Goal: Use online tool/utility: Utilize a website feature to perform a specific function

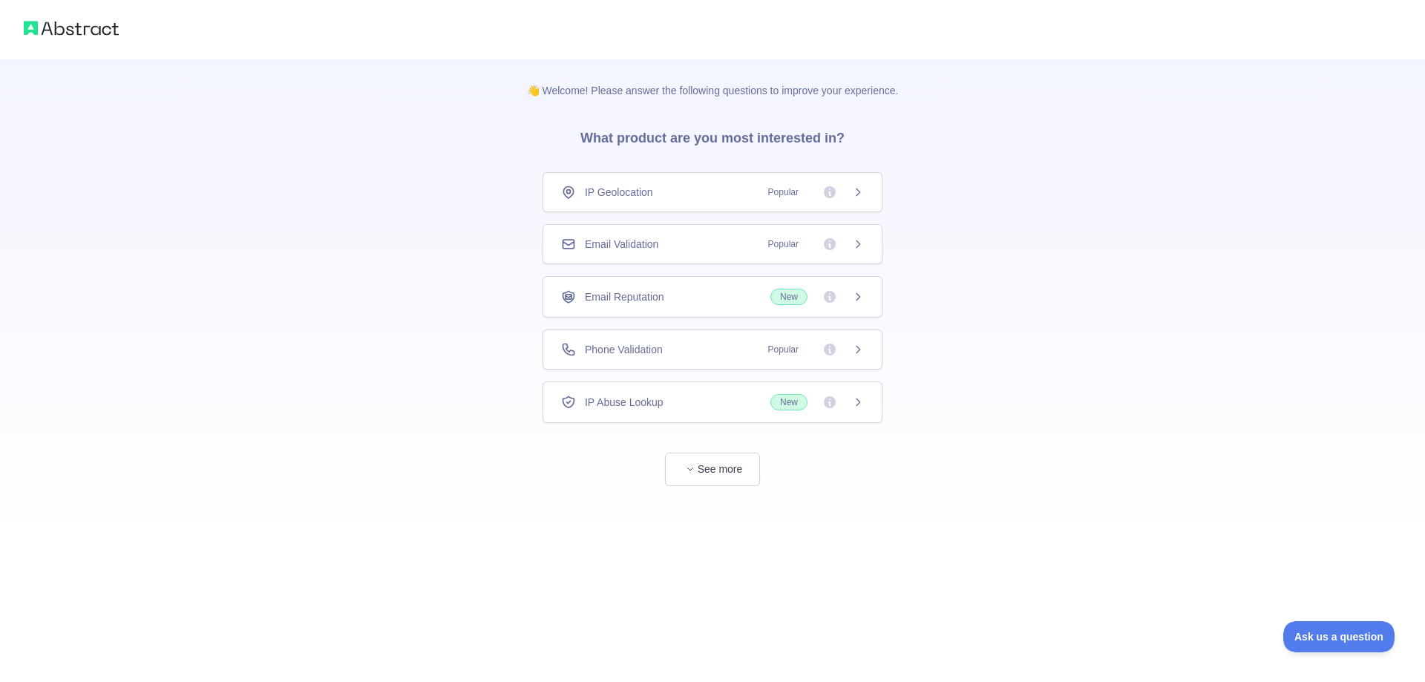
click at [777, 246] on span "Popular" at bounding box center [783, 244] width 48 height 15
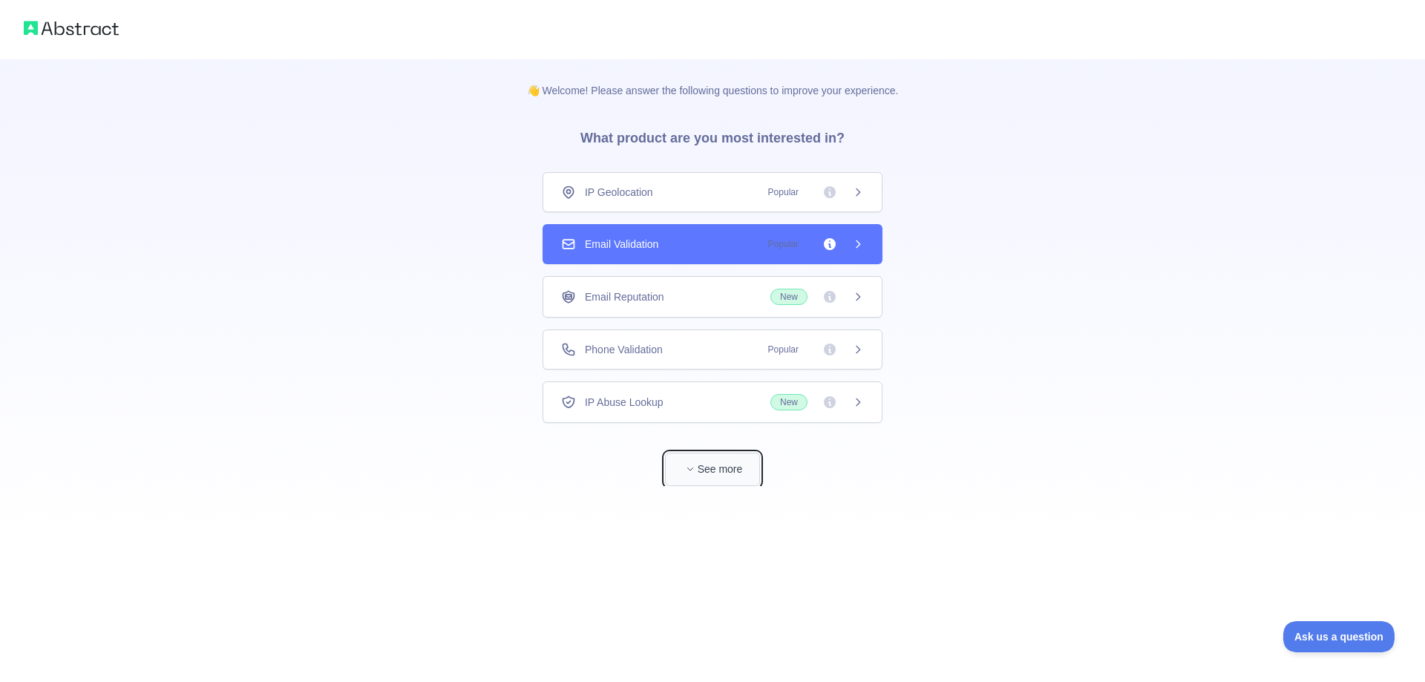
click at [720, 479] on button "See more" at bounding box center [712, 469] width 95 height 33
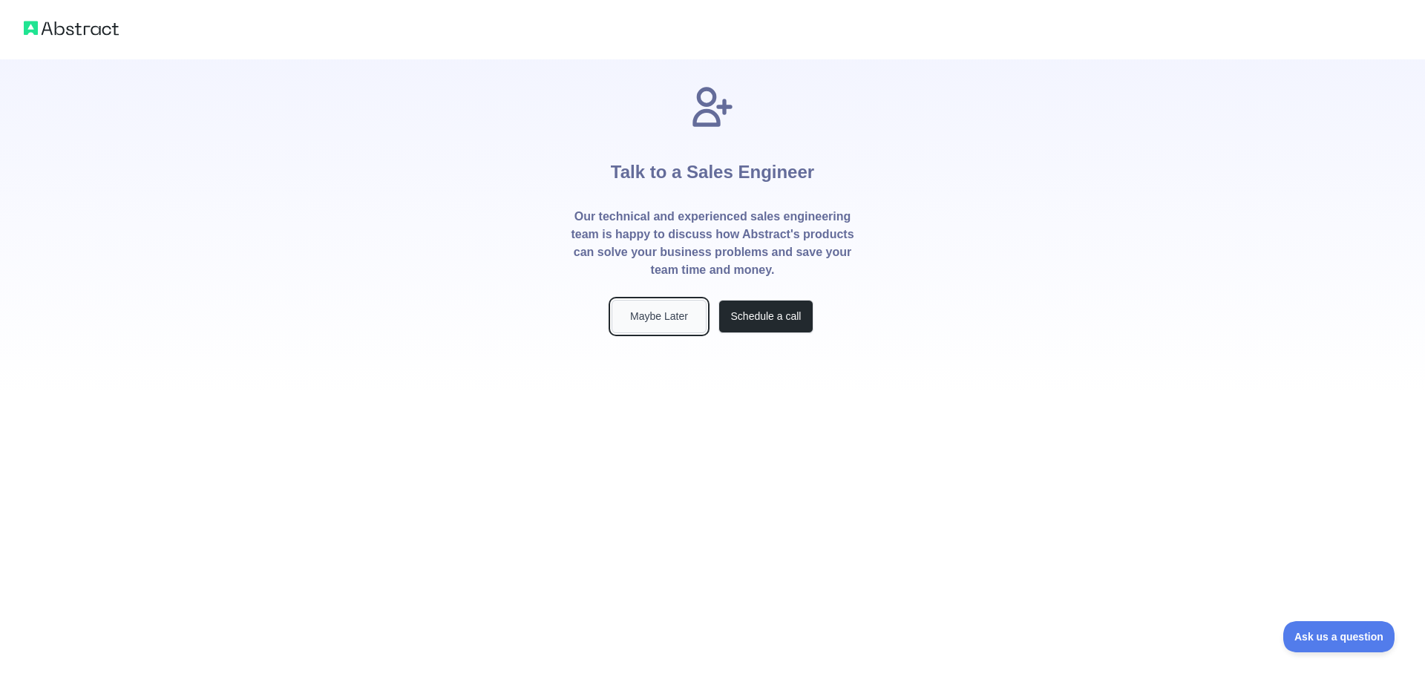
click at [670, 325] on button "Maybe Later" at bounding box center [659, 316] width 95 height 33
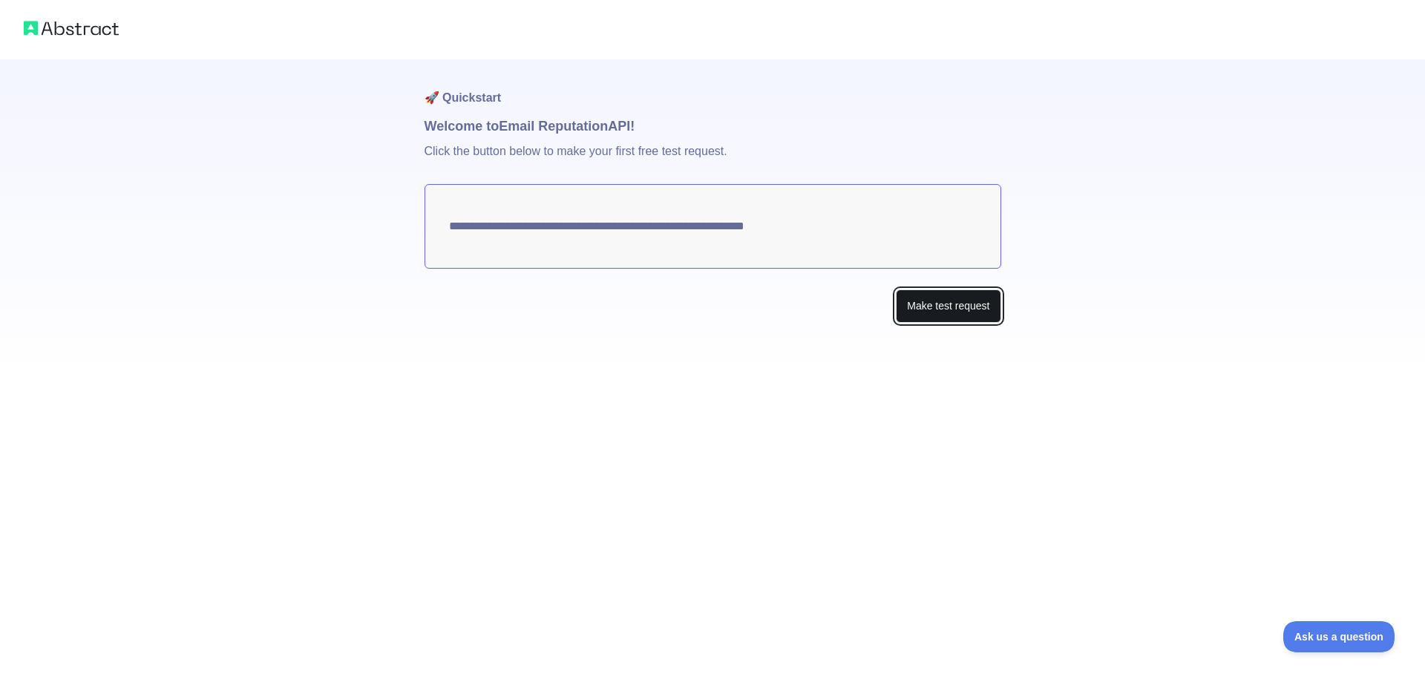
click at [980, 300] on button "Make test request" at bounding box center [948, 306] width 105 height 33
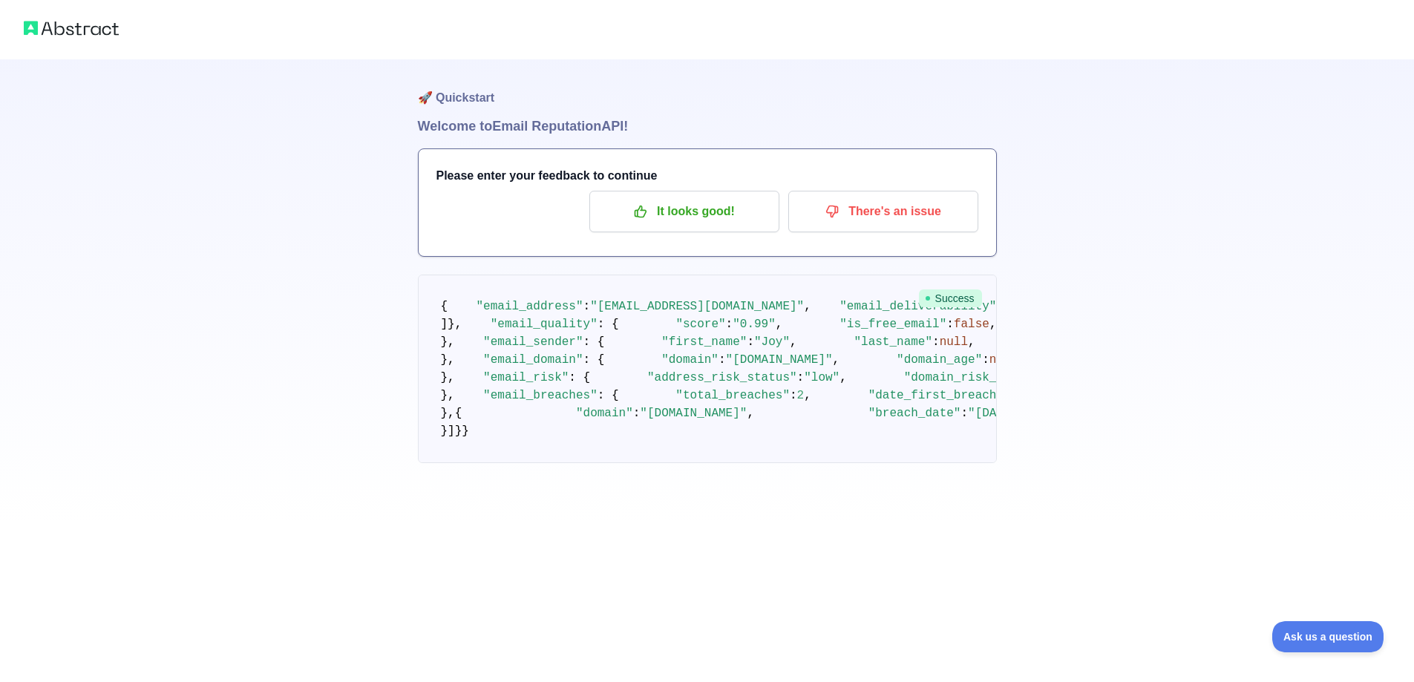
click at [653, 232] on div "Please enter your feedback to continue It looks good! There's an issue" at bounding box center [708, 202] width 578 height 107
click at [647, 217] on icon "button" at bounding box center [640, 211] width 15 height 15
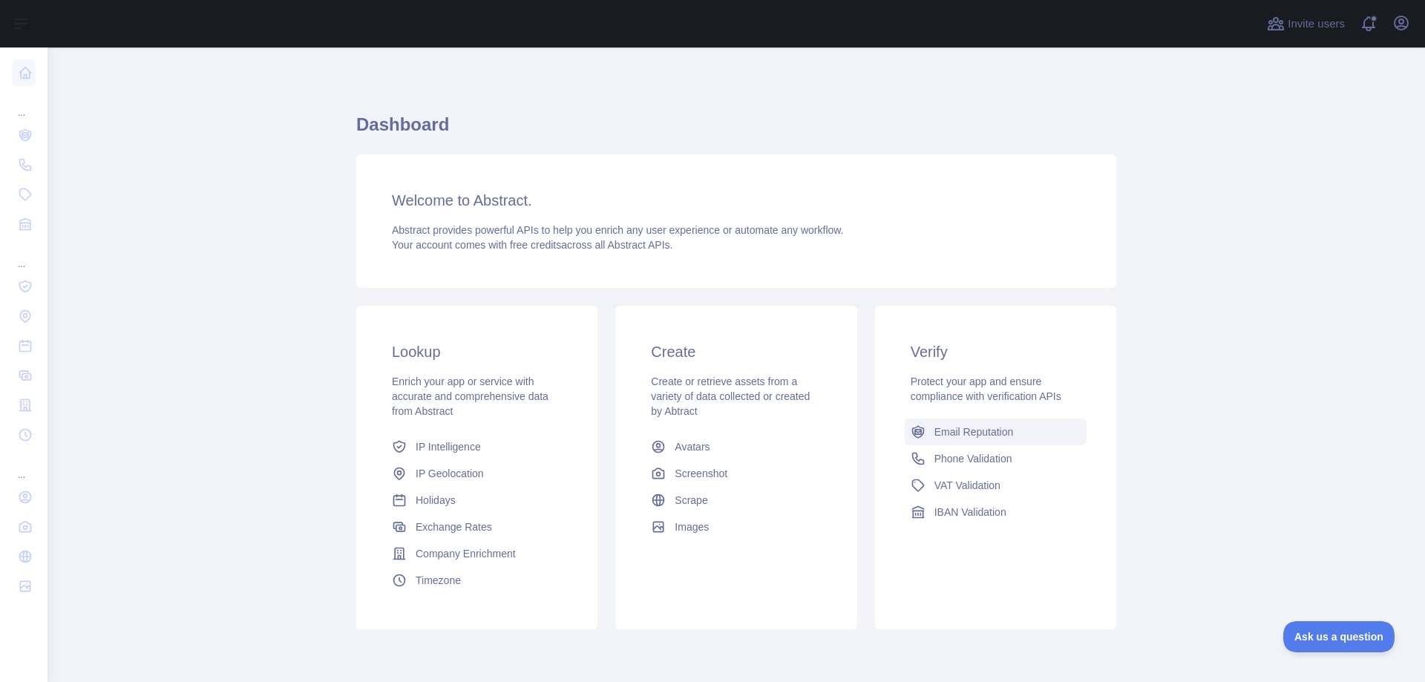
click at [961, 433] on span "Email Reputation" at bounding box center [974, 432] width 79 height 15
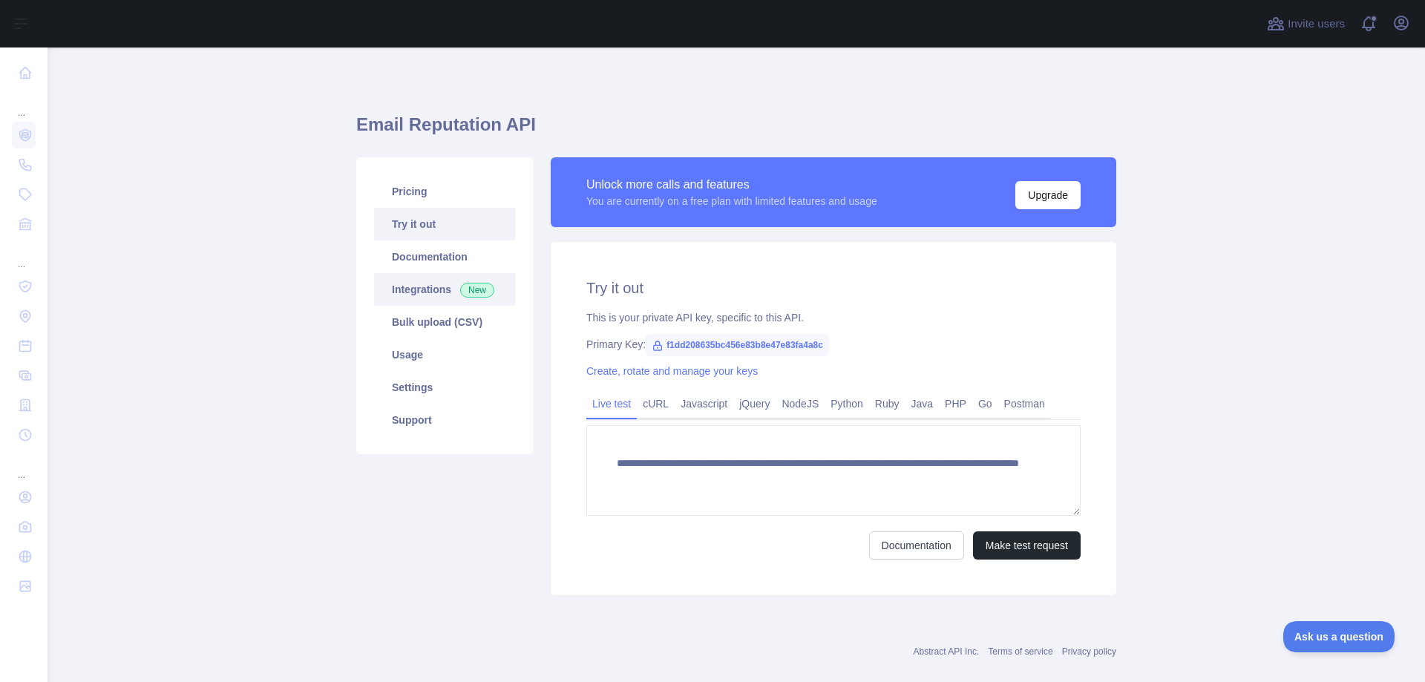
click at [426, 287] on link "Integrations New" at bounding box center [444, 289] width 141 height 33
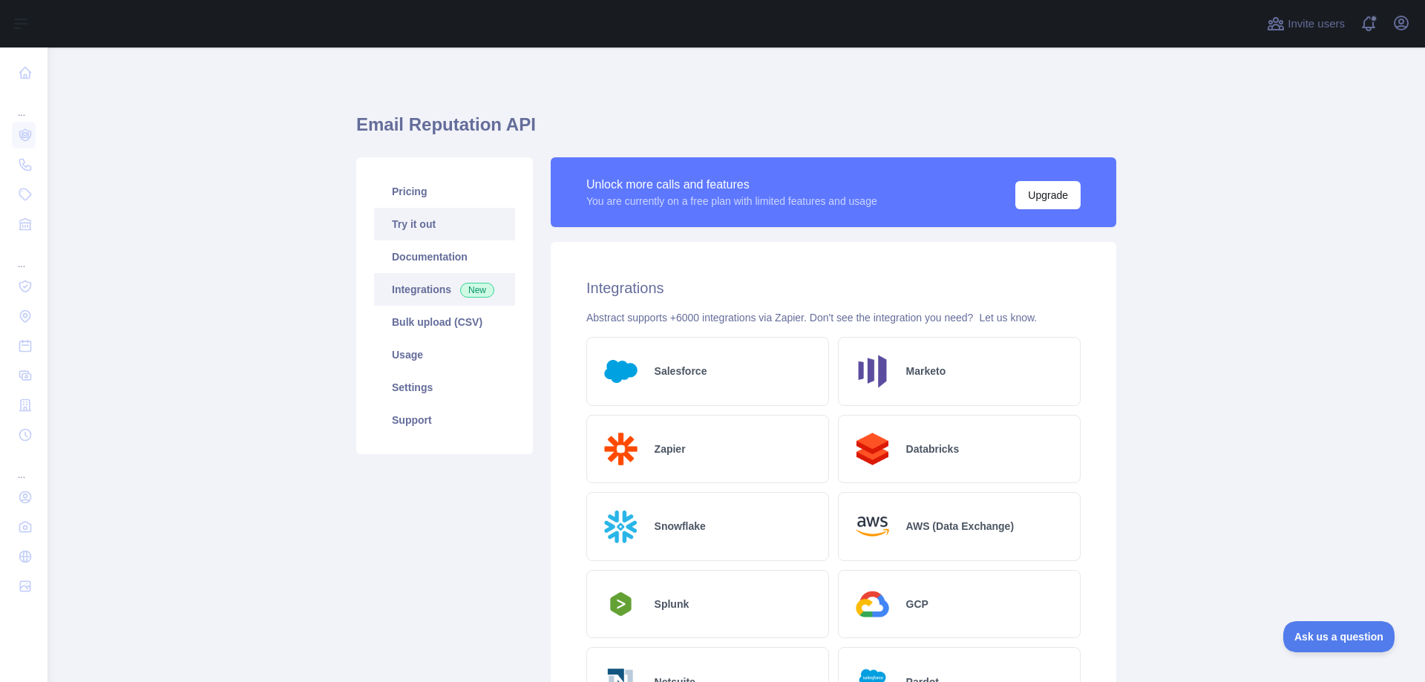
click at [428, 214] on link "Try it out" at bounding box center [444, 224] width 141 height 33
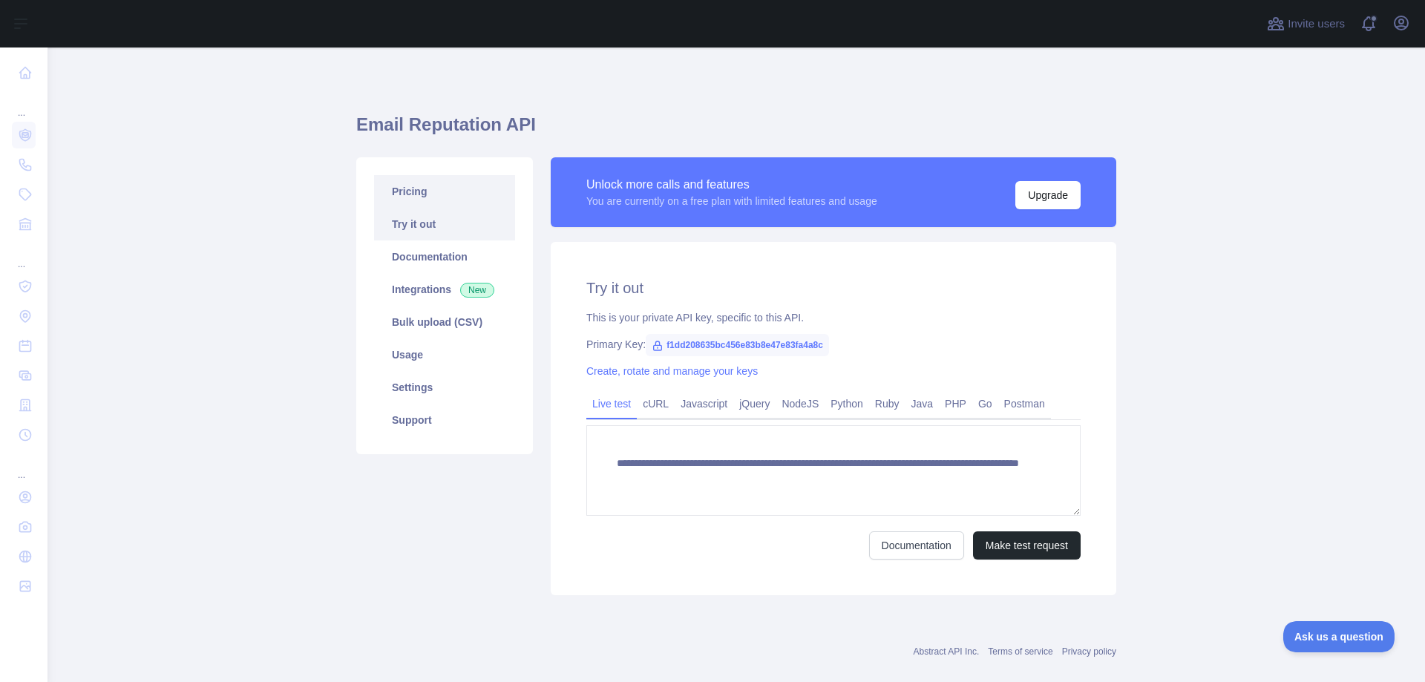
click at [411, 189] on link "Pricing" at bounding box center [444, 191] width 141 height 33
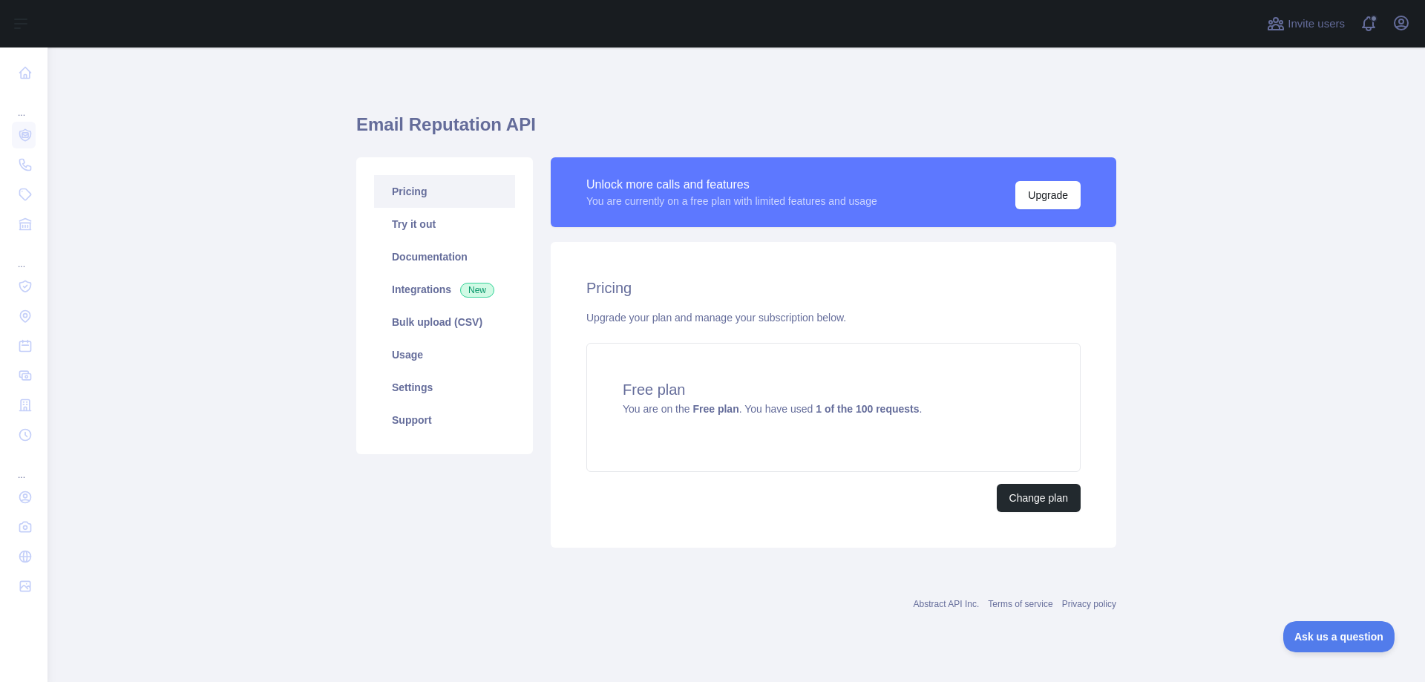
click at [410, 205] on link "Pricing" at bounding box center [444, 191] width 141 height 33
click at [411, 219] on link "Try it out" at bounding box center [444, 224] width 141 height 33
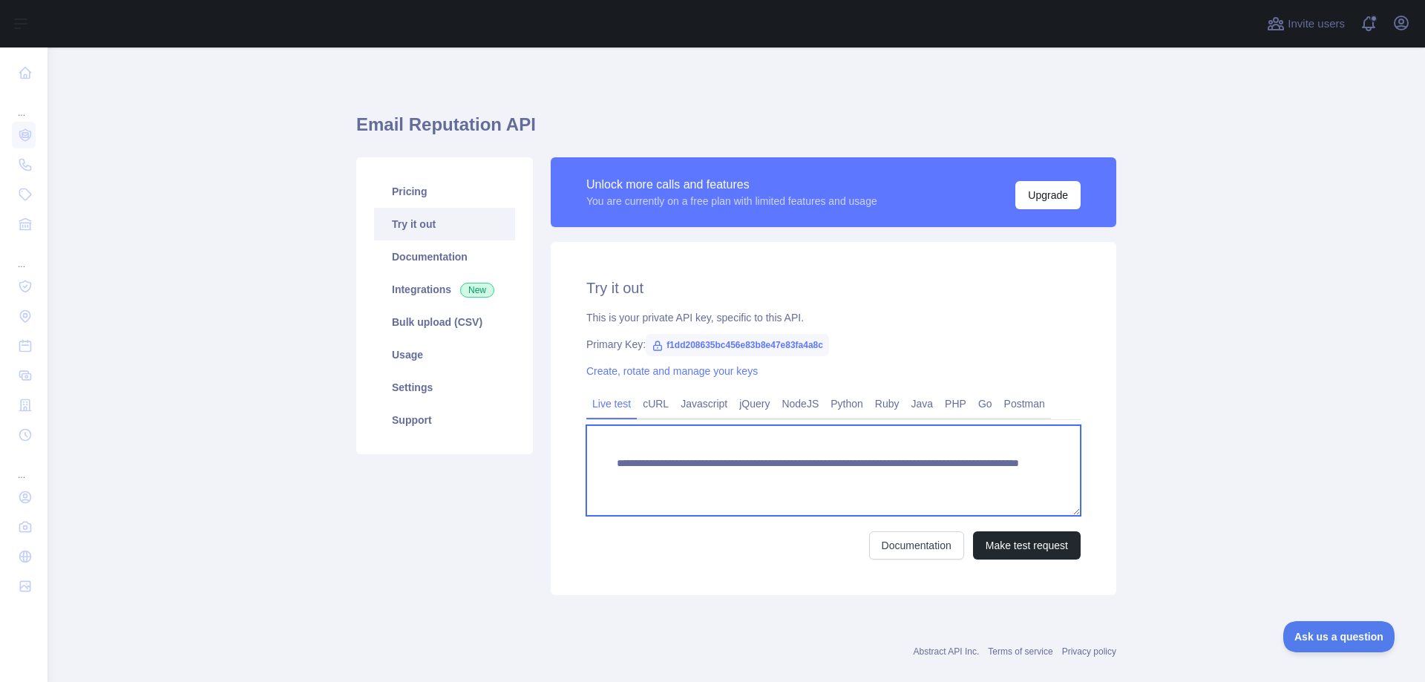
drag, startPoint x: 764, startPoint y: 466, endPoint x: 891, endPoint y: 471, distance: 127.0
click at [891, 471] on textarea "**********" at bounding box center [833, 470] width 494 height 91
click at [971, 477] on textarea "**********" at bounding box center [833, 470] width 494 height 91
drag, startPoint x: 980, startPoint y: 479, endPoint x: 599, endPoint y: 464, distance: 381.1
click at [599, 464] on textarea "**********" at bounding box center [833, 470] width 494 height 91
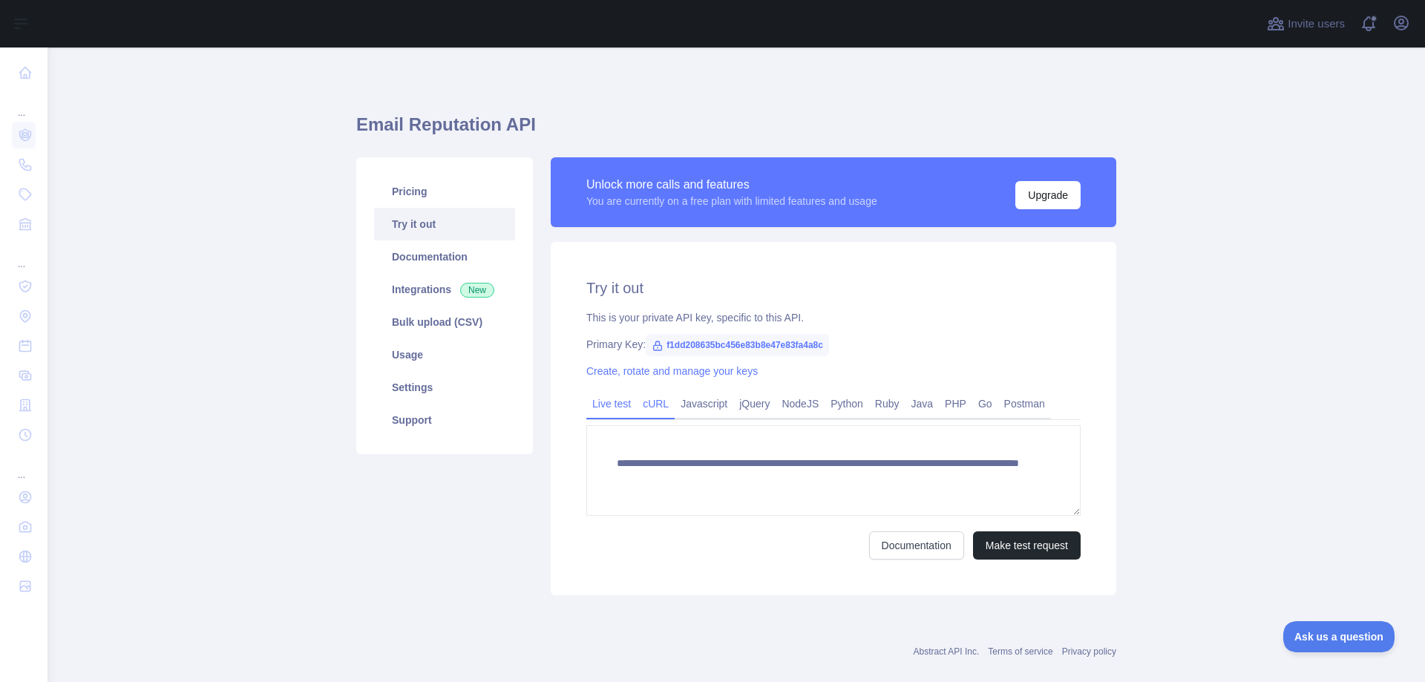
click at [648, 401] on link "cURL" at bounding box center [656, 404] width 38 height 24
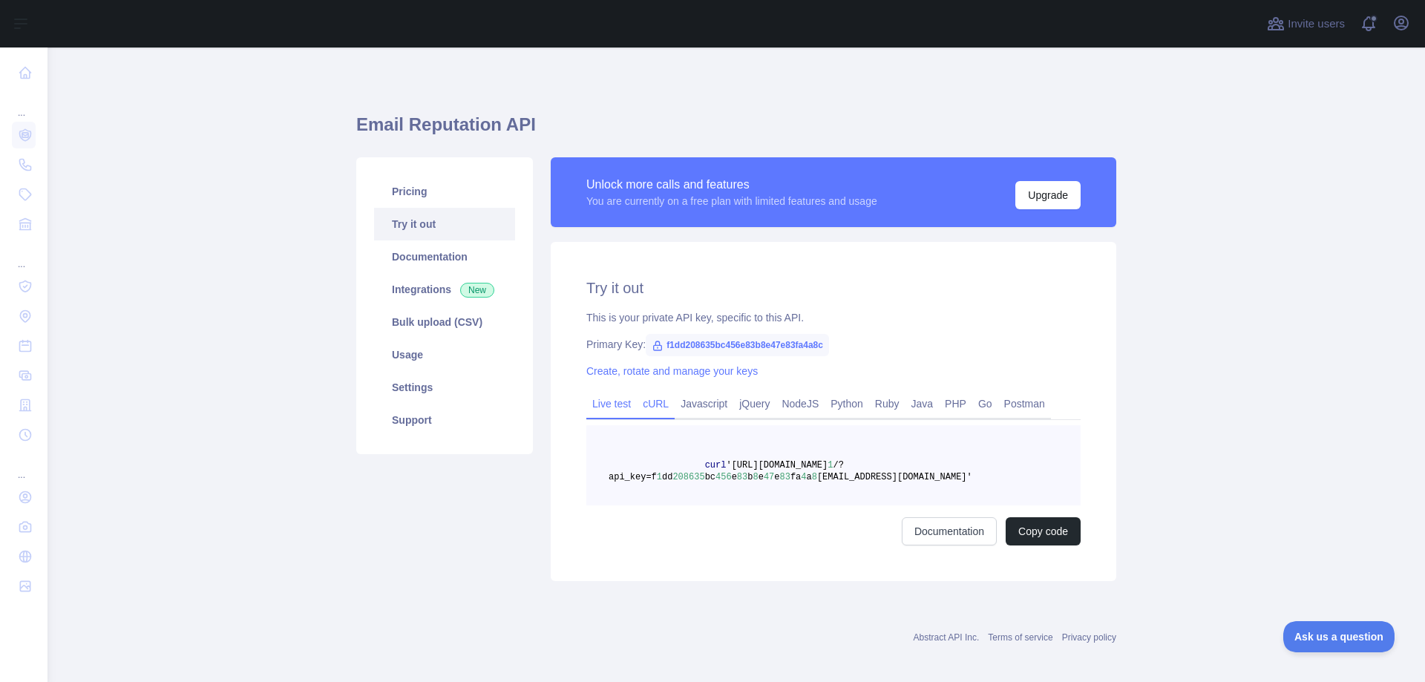
click at [602, 399] on link "Live test" at bounding box center [611, 404] width 50 height 24
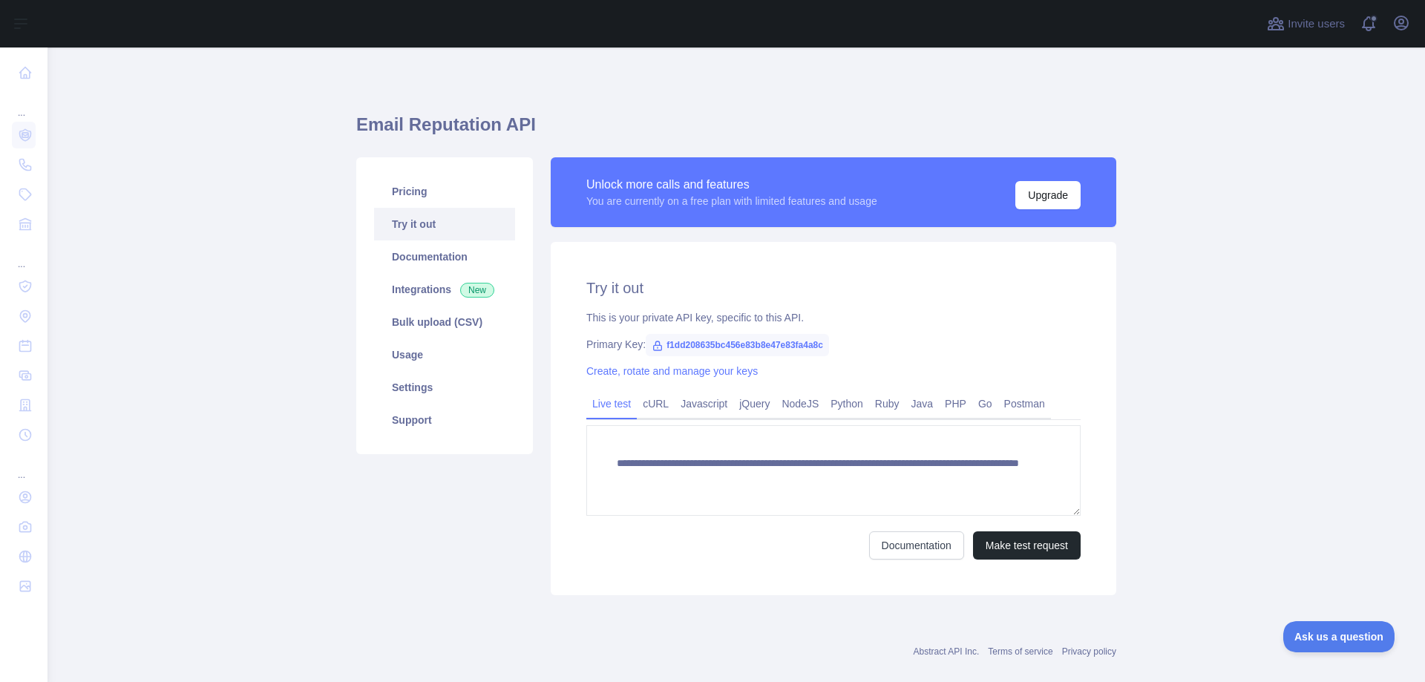
click at [740, 343] on span "f1dd208635bc456e83b8e47e83fa4a8c" at bounding box center [737, 345] width 183 height 22
copy span "f1dd208635bc456e83b8e47e83fa4a8c"
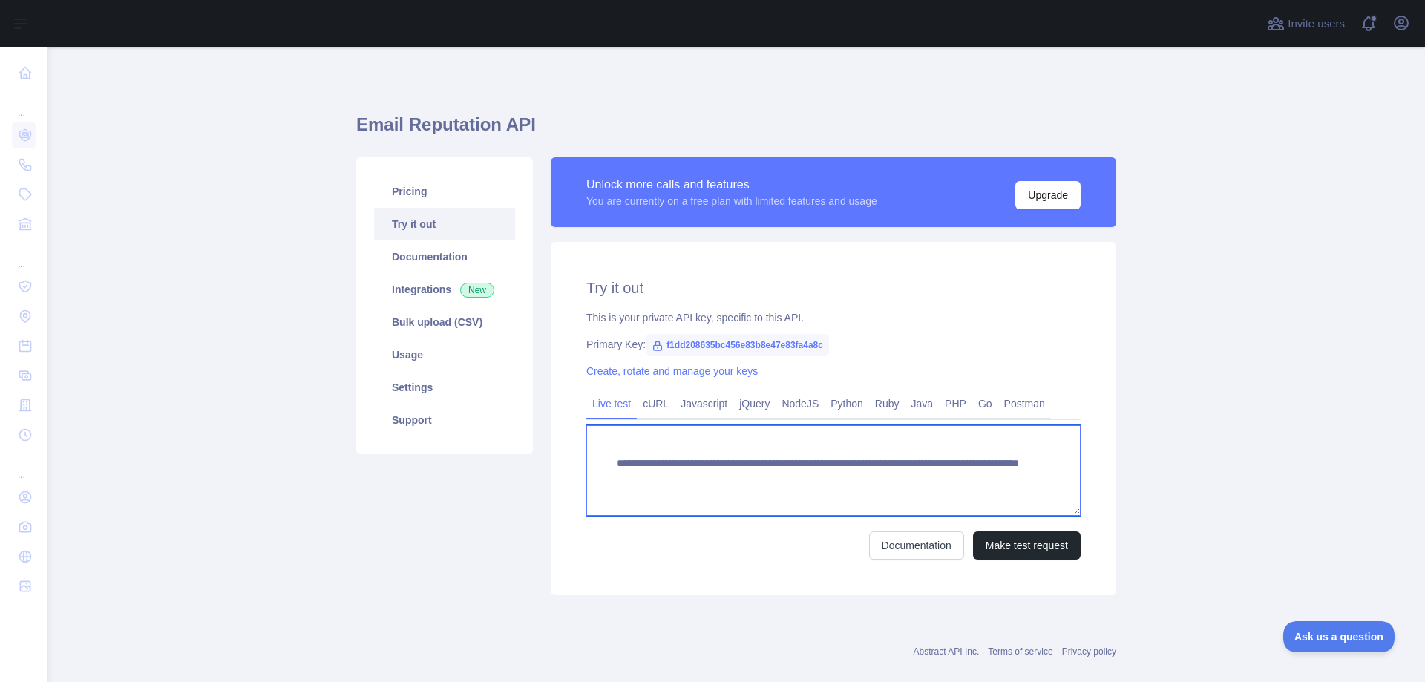
click at [662, 481] on textarea "**********" at bounding box center [833, 470] width 494 height 91
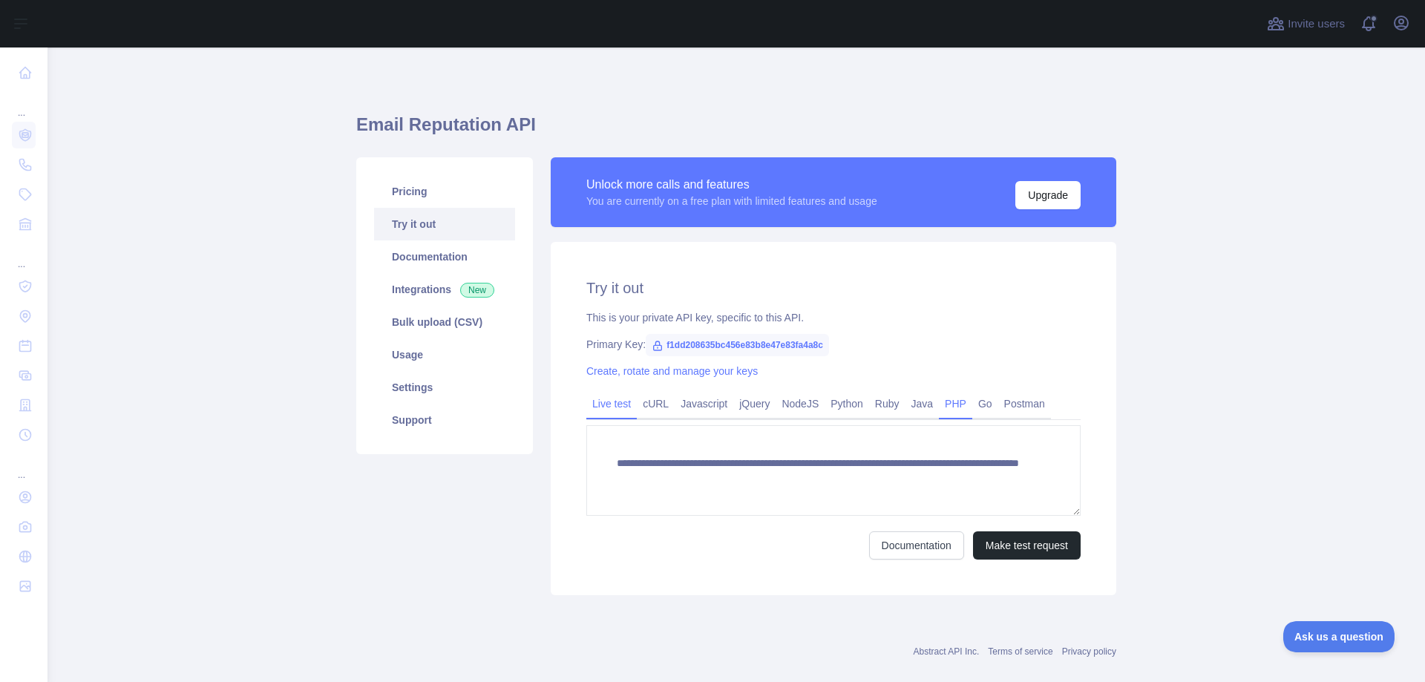
click at [945, 413] on link "PHP" at bounding box center [955, 404] width 33 height 24
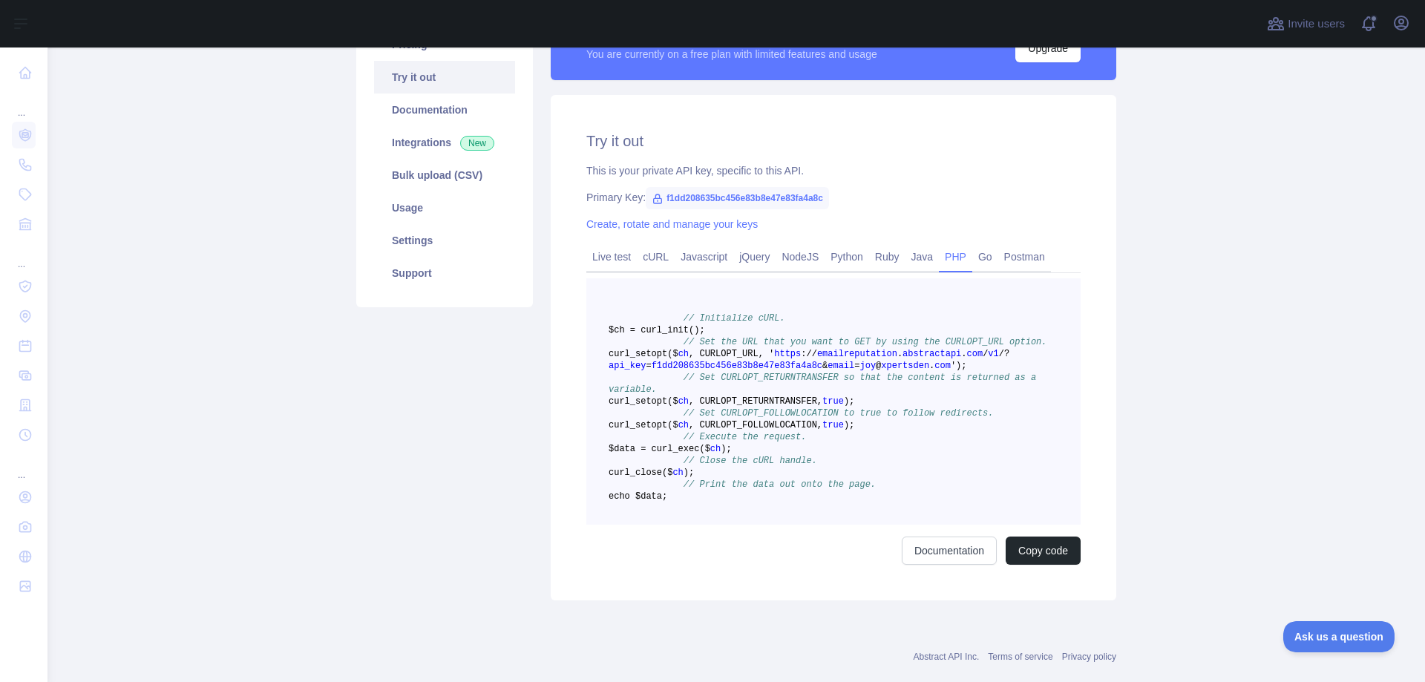
scroll to position [148, 0]
drag, startPoint x: 751, startPoint y: 555, endPoint x: 652, endPoint y: 332, distance: 243.9
click at [652, 332] on pre "// Initialize cURL. $ch = curl _init() ; // Set the URL that you want to GET by…" at bounding box center [833, 400] width 494 height 246
copy code "$ch = curl _init() ; // Set the URL that you want to GET by using the CURLOPT_U…"
